Goal: Transaction & Acquisition: Book appointment/travel/reservation

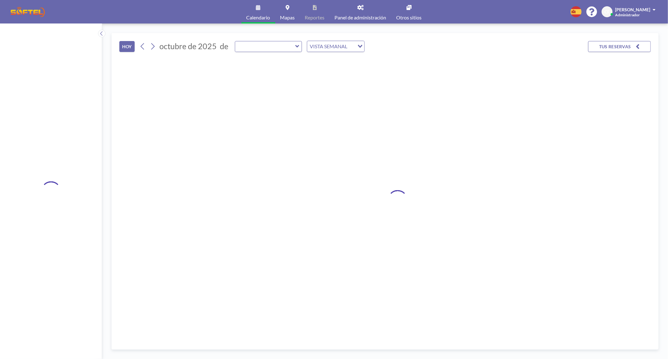
type input "Sala de Reuniones"
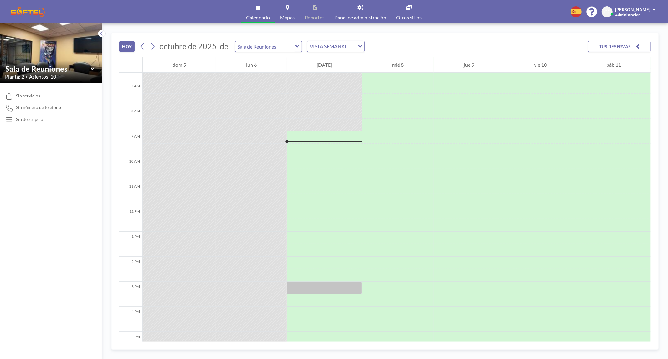
scroll to position [174, 0]
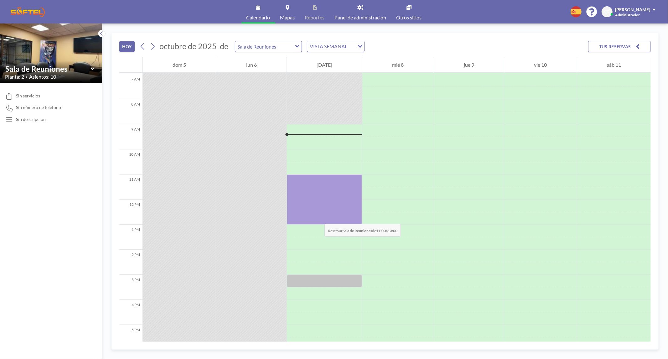
drag, startPoint x: 313, startPoint y: 178, endPoint x: 318, endPoint y: 218, distance: 39.8
click at [318, 218] on div at bounding box center [324, 199] width 75 height 50
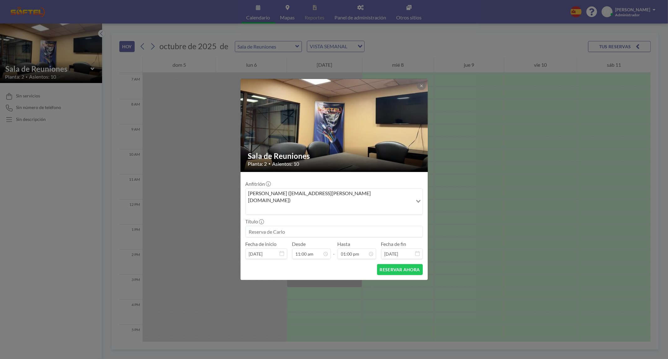
click at [277, 226] on input at bounding box center [334, 231] width 177 height 11
type input "Reunion Dx y retiros"
click at [402, 264] on button "RESERVAR AHORA" at bounding box center [400, 269] width 46 height 11
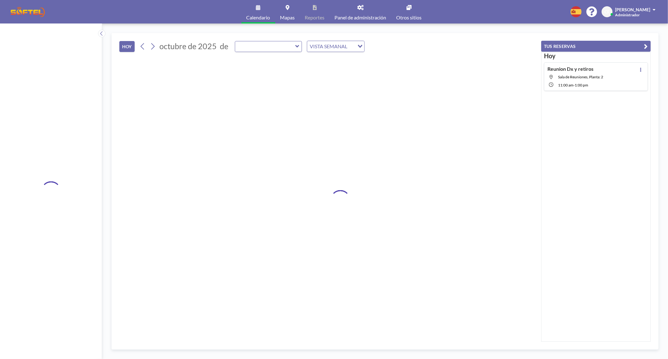
type input "Sala de Reuniones"
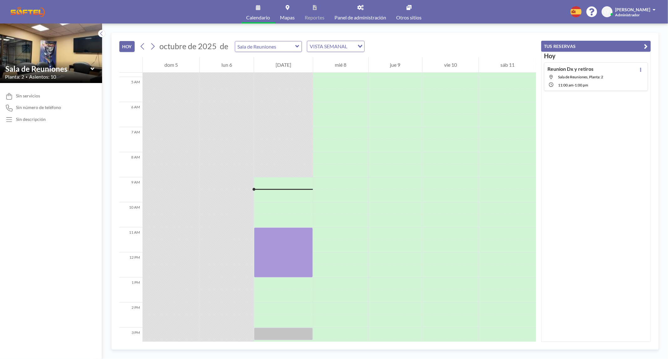
scroll to position [161, 0]
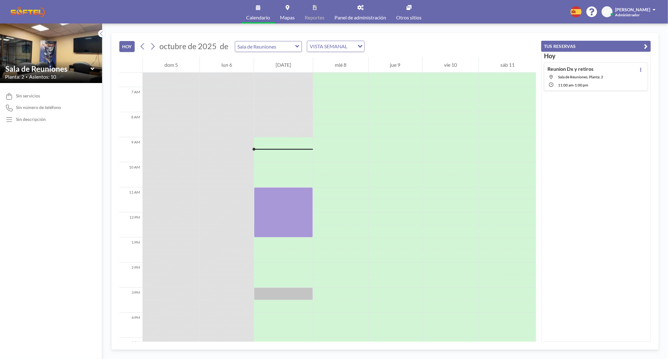
click at [644, 45] on button "TUS RESERVAS" at bounding box center [596, 46] width 110 height 11
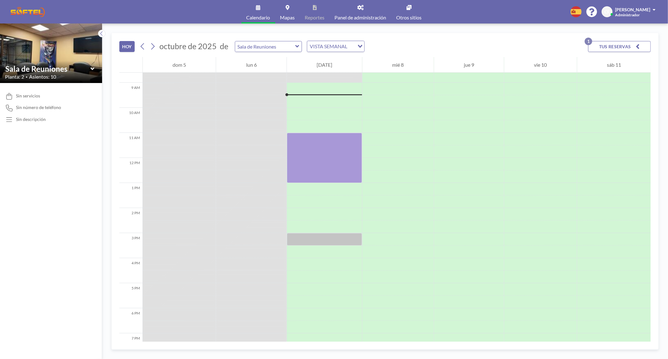
scroll to position [223, 0]
